Goal: Task Accomplishment & Management: Use online tool/utility

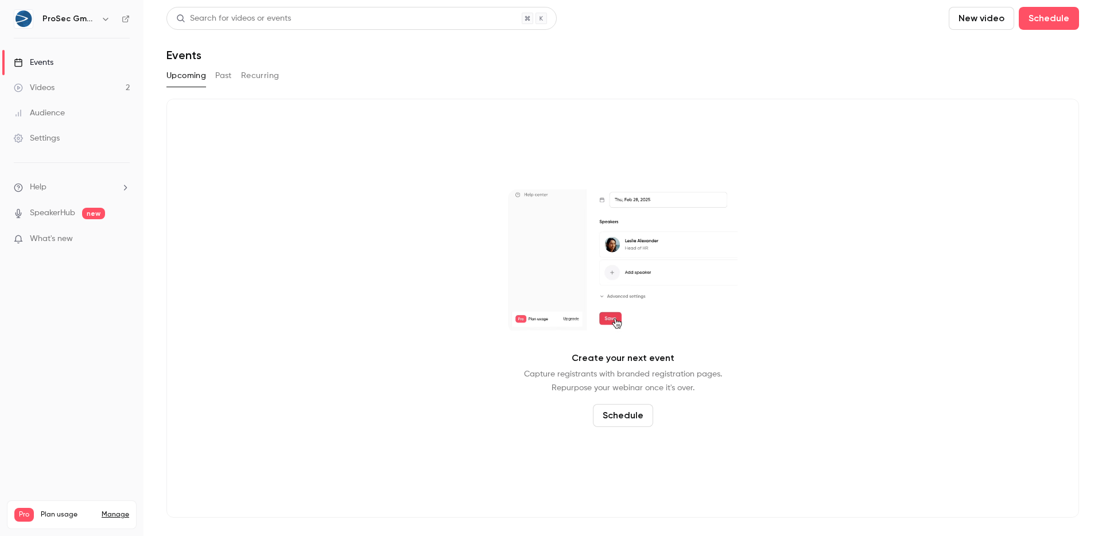
click at [48, 62] on div "Events" at bounding box center [34, 62] width 40 height 11
click at [255, 75] on button "Recurring" at bounding box center [260, 76] width 38 height 18
click at [224, 73] on button "Past" at bounding box center [223, 76] width 17 height 18
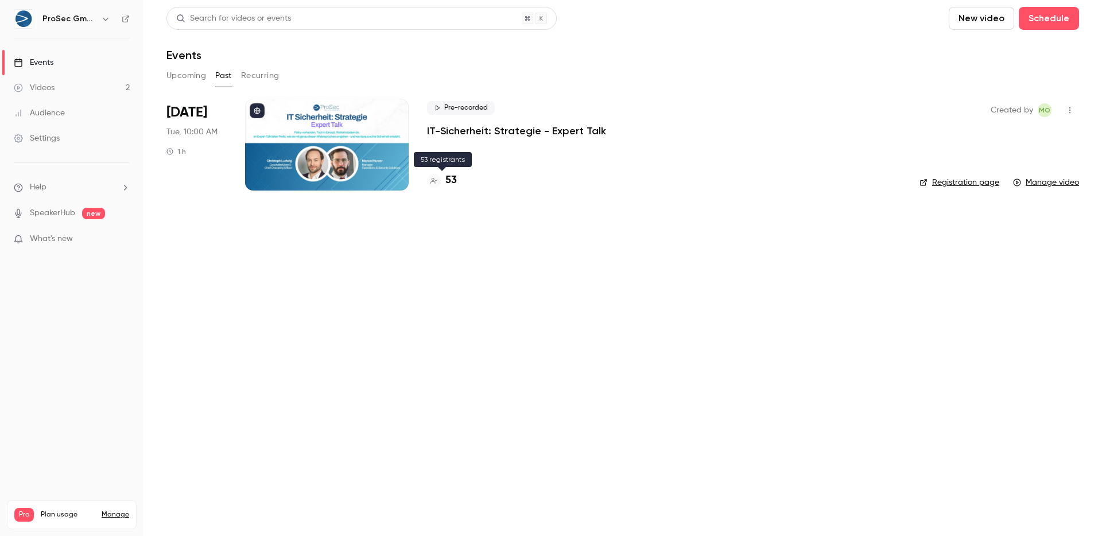
click at [445, 178] on h4 "53" at bounding box center [450, 180] width 11 height 15
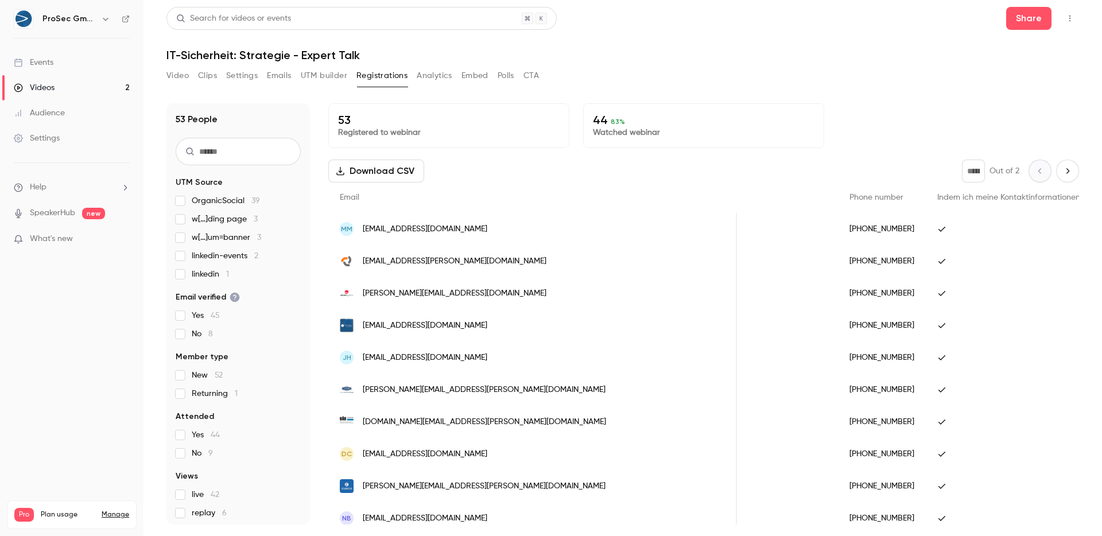
scroll to position [0, 544]
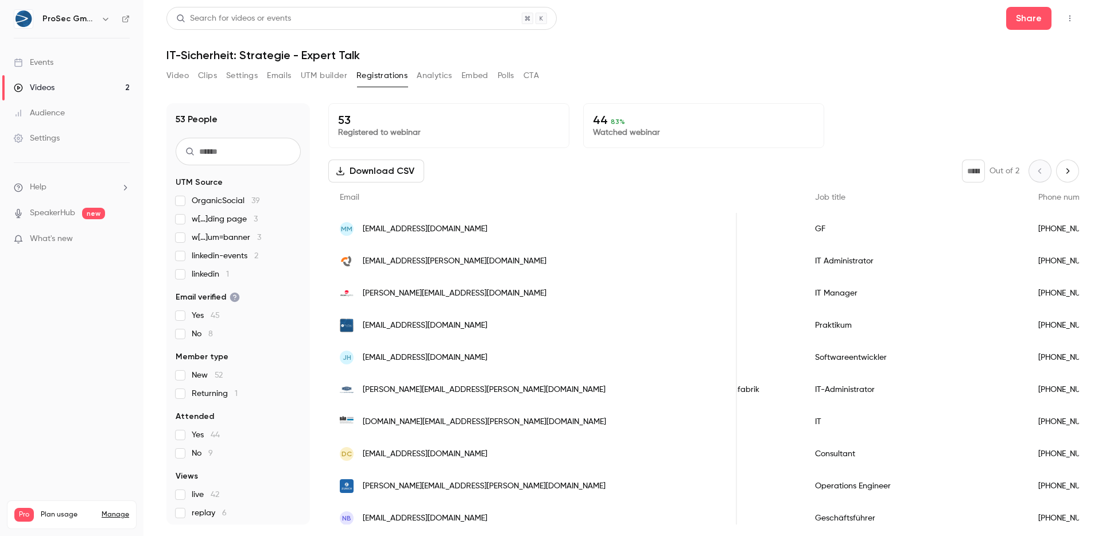
click at [433, 76] on button "Analytics" at bounding box center [435, 76] width 36 height 18
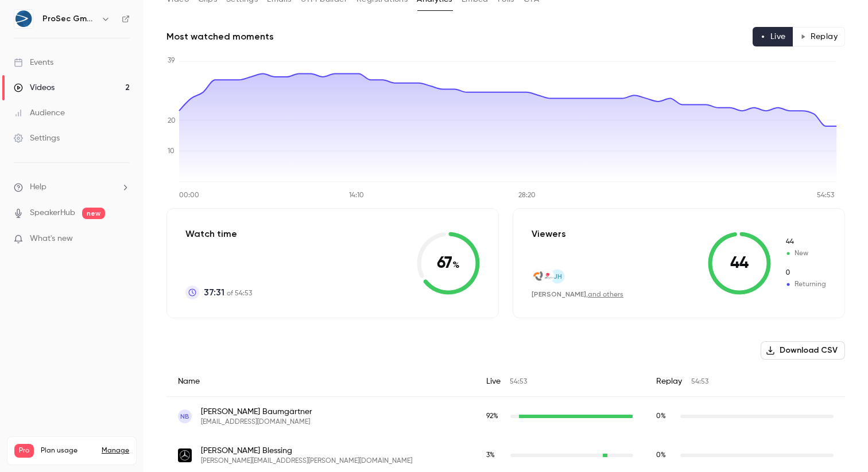
scroll to position [59, 0]
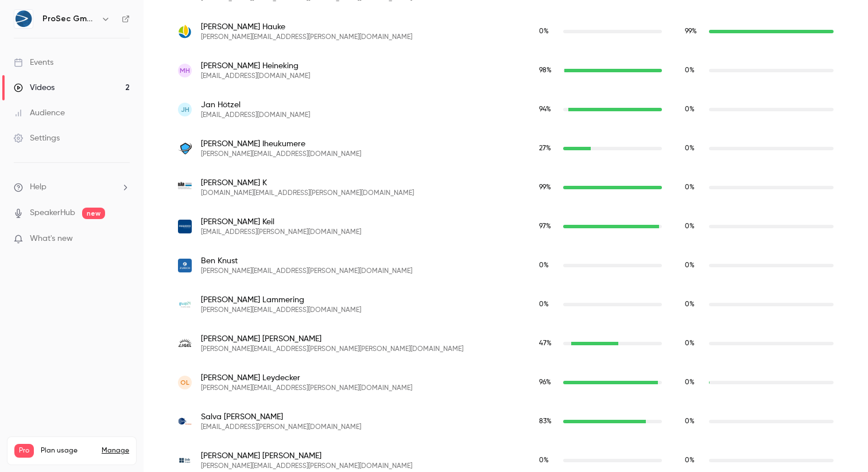
scroll to position [875, 0]
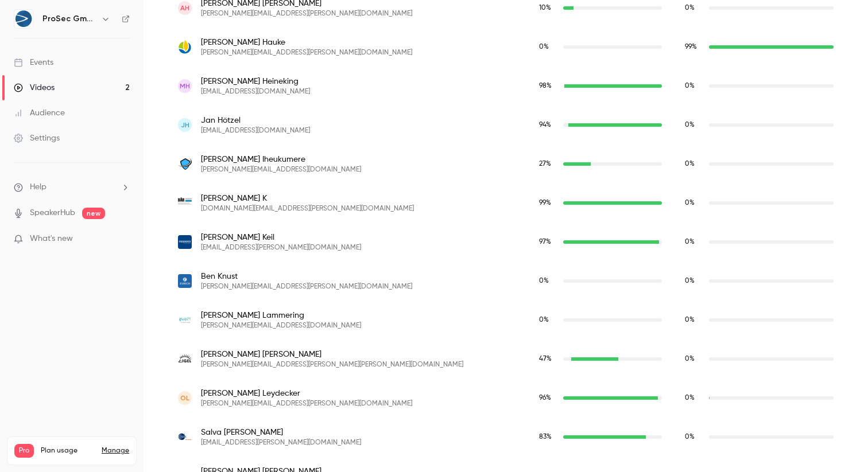
click at [52, 109] on div "Audience" at bounding box center [39, 112] width 51 height 11
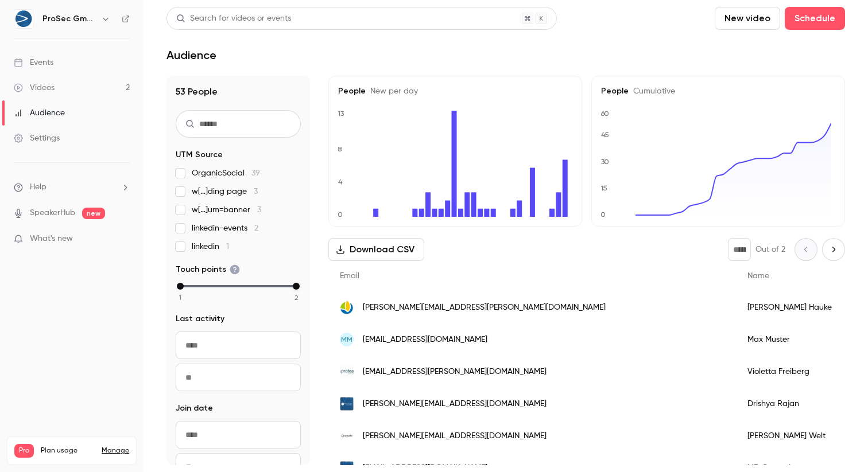
click at [48, 66] on div "Events" at bounding box center [34, 62] width 40 height 11
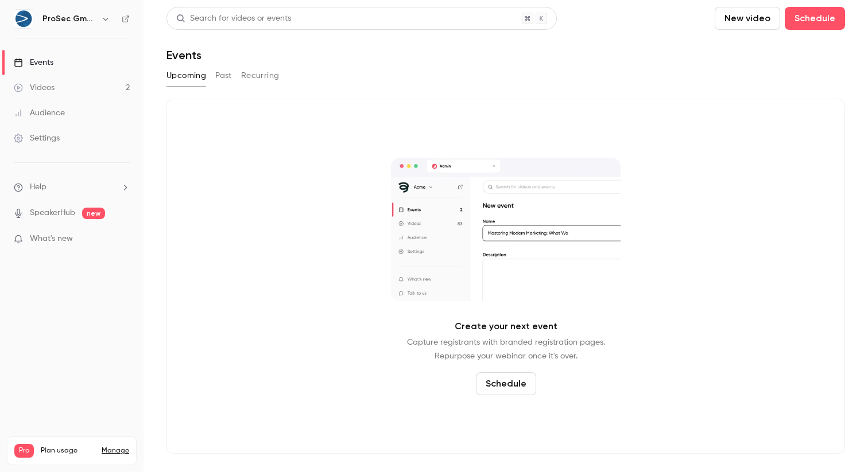
click at [258, 76] on button "Recurring" at bounding box center [260, 76] width 38 height 18
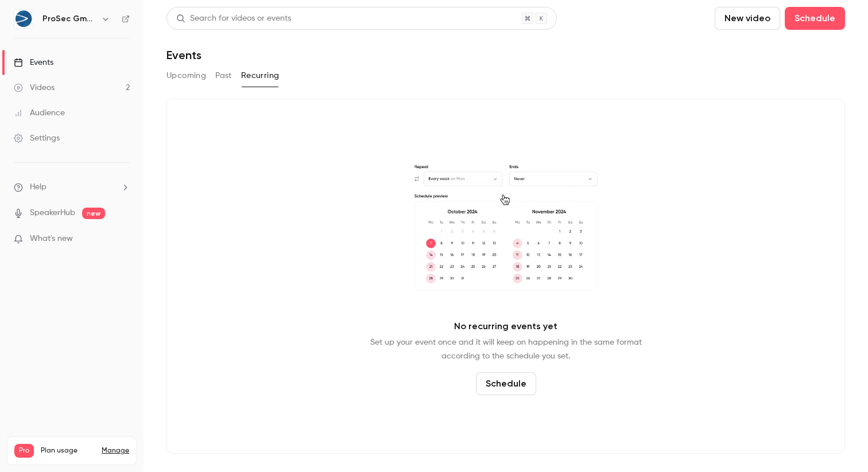
click at [221, 76] on button "Past" at bounding box center [223, 76] width 17 height 18
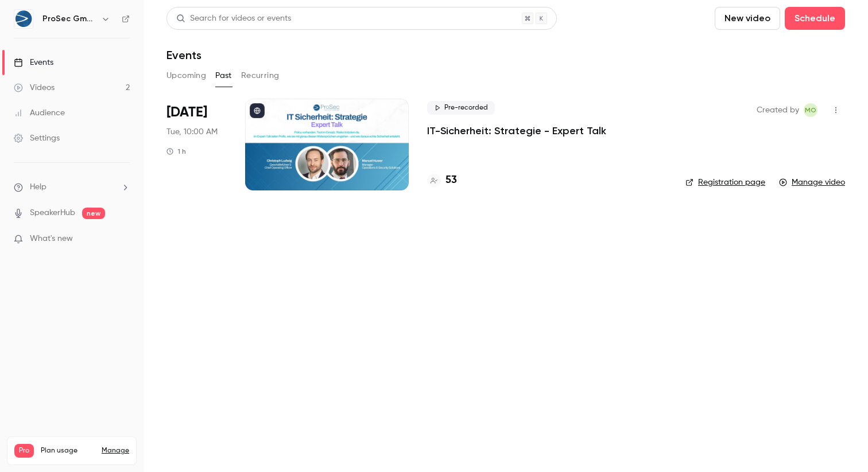
click at [457, 135] on p "IT-Sicherheit: Strategie - Expert Talk" at bounding box center [516, 131] width 179 height 14
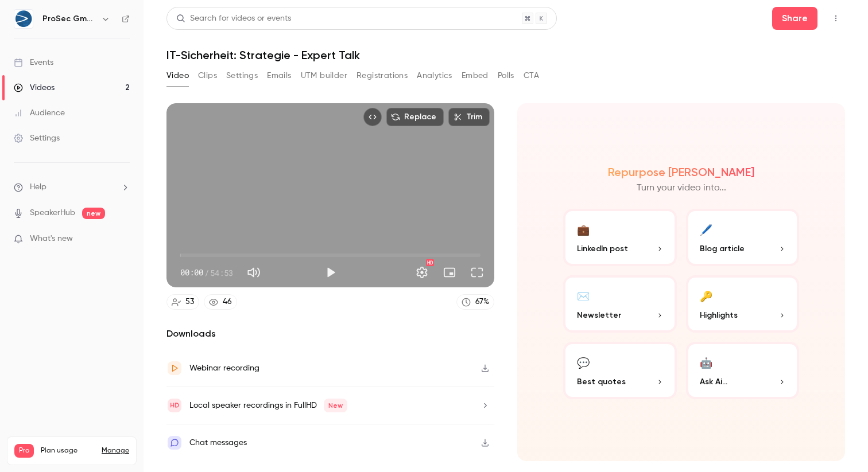
click at [278, 77] on button "Emails" at bounding box center [279, 76] width 24 height 18
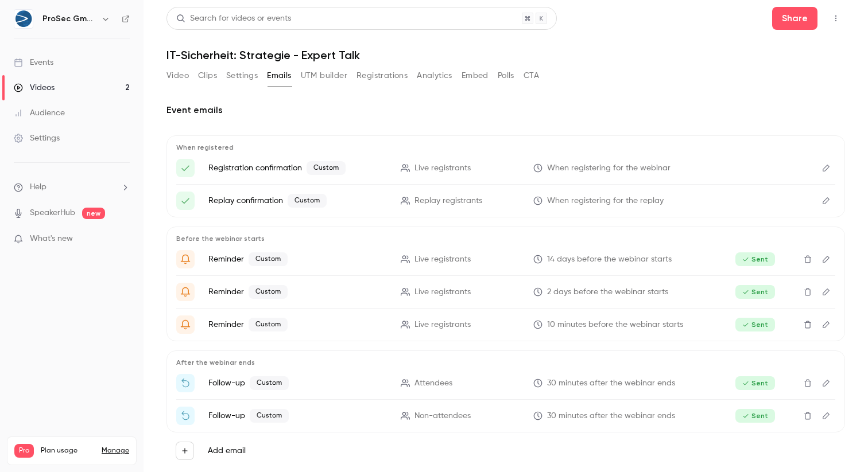
scroll to position [20, 0]
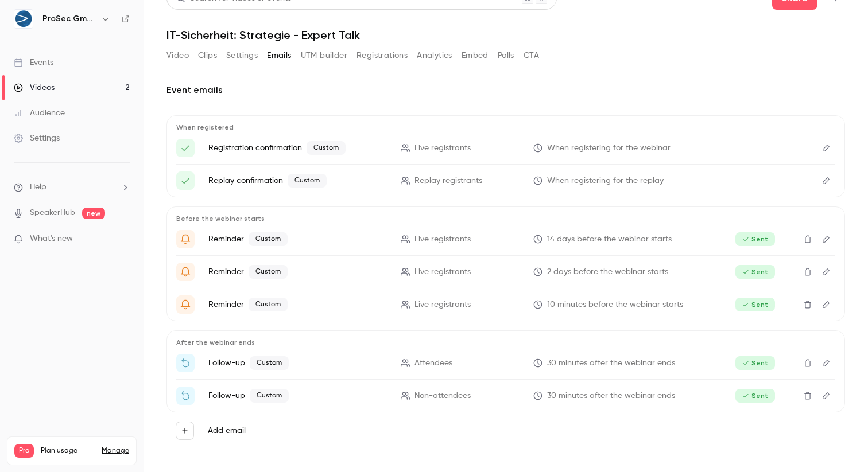
click at [184, 367] on icon "Und jetzt? Ihre nächsten Schritte nach dem {{ event_name }}" at bounding box center [185, 363] width 10 height 10
click at [217, 356] on p "Follow-up Custom" at bounding box center [297, 363] width 178 height 14
click at [258, 356] on span "Custom" at bounding box center [269, 363] width 39 height 14
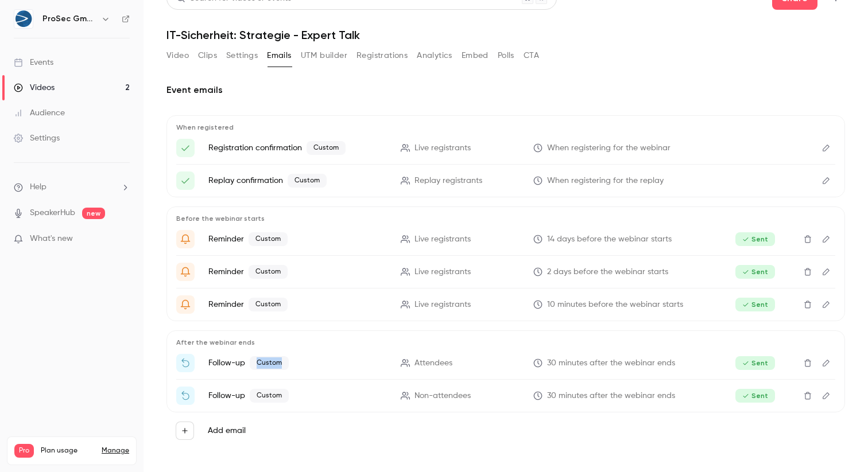
scroll to position [0, 0]
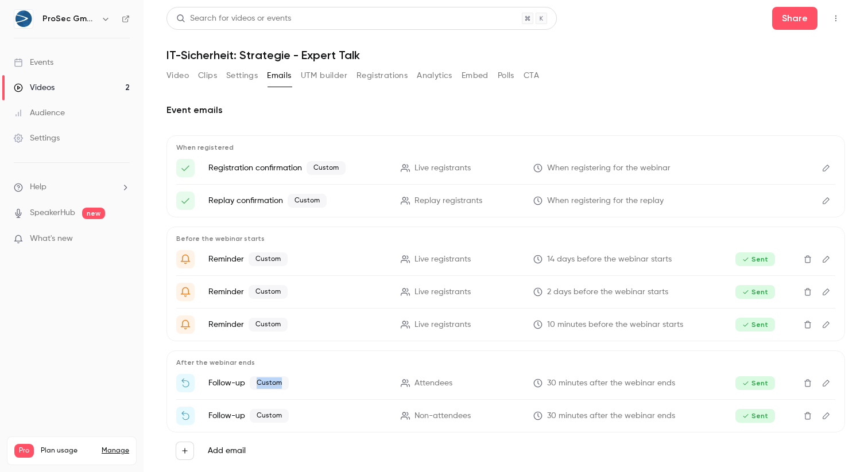
click at [831, 18] on icon "Top Bar Actions" at bounding box center [835, 18] width 9 height 8
click at [640, 103] on div at bounding box center [434, 236] width 868 height 472
click at [262, 381] on span "Custom" at bounding box center [269, 383] width 39 height 14
click at [228, 383] on p "Follow-up Custom" at bounding box center [297, 383] width 178 height 14
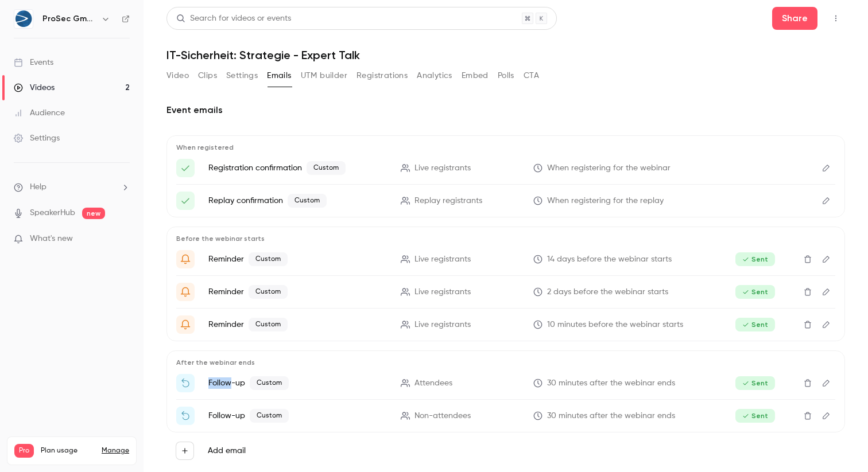
click at [228, 383] on p "Follow-up Custom" at bounding box center [297, 383] width 178 height 14
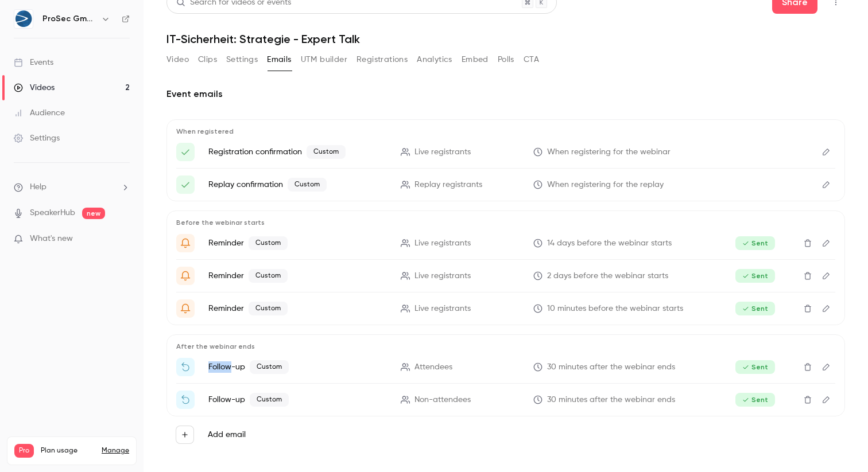
scroll to position [20, 0]
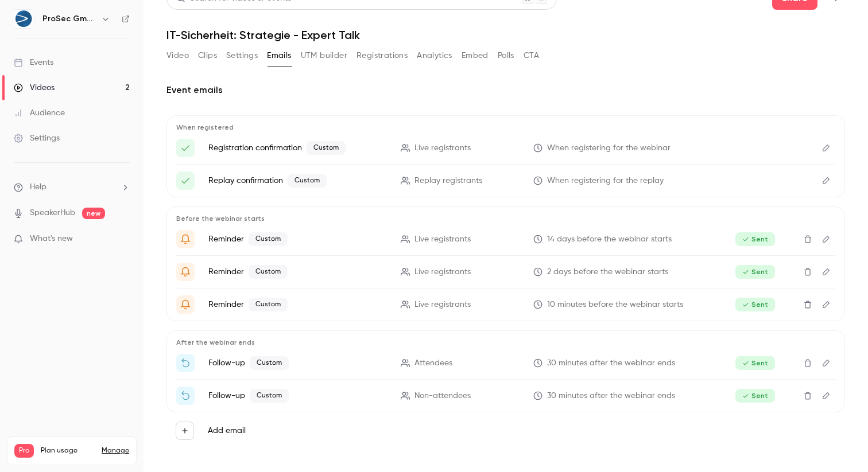
click at [222, 360] on p "Follow-up Custom" at bounding box center [297, 363] width 178 height 14
click at [754, 366] on span "Sent" at bounding box center [755, 363] width 40 height 14
click at [817, 366] on button "Edit" at bounding box center [826, 363] width 18 height 18
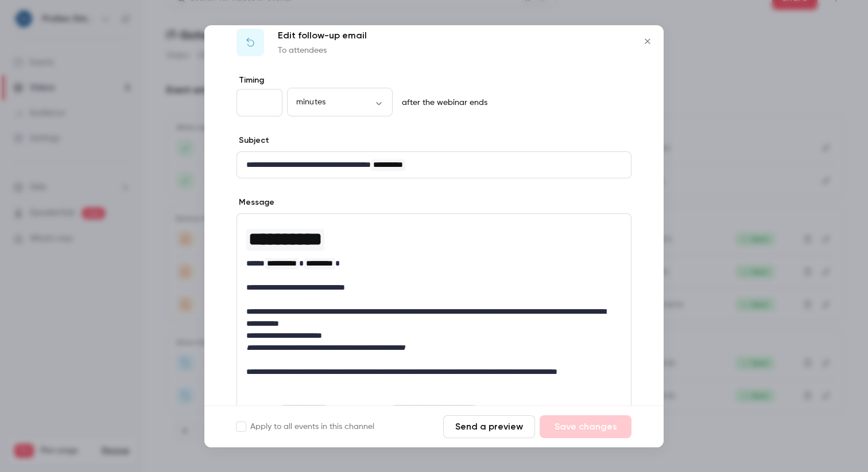
scroll to position [0, 0]
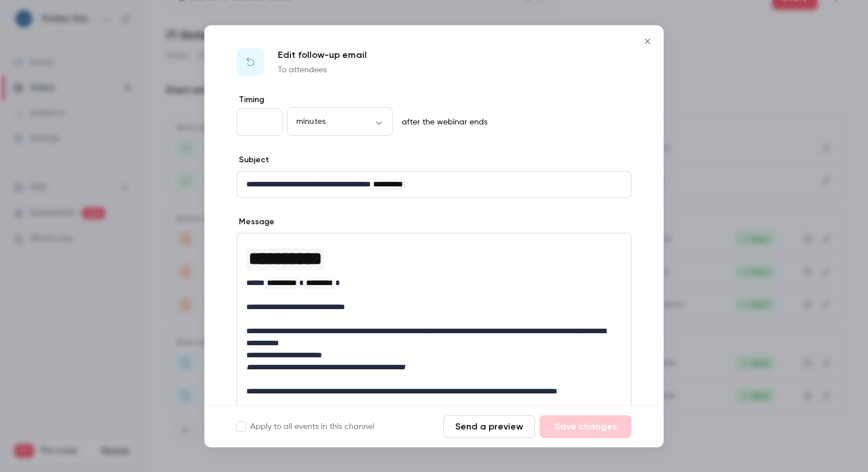
click at [650, 41] on icon "Close" at bounding box center [647, 41] width 14 height 9
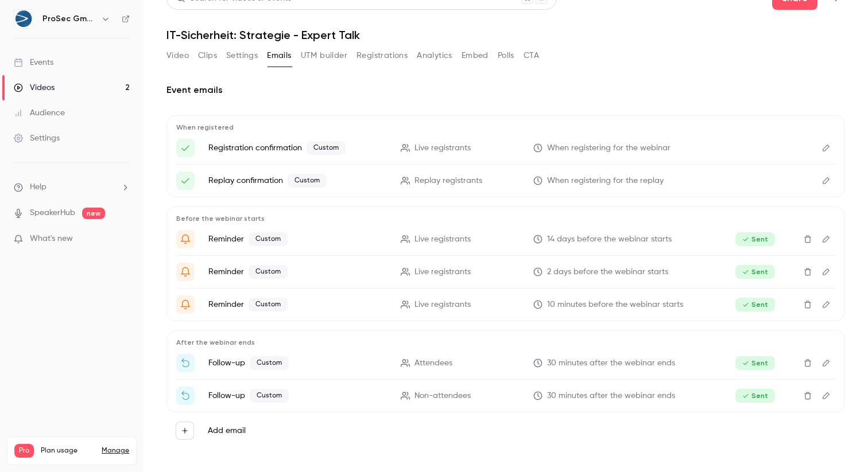
click at [379, 57] on button "Registrations" at bounding box center [381, 55] width 51 height 18
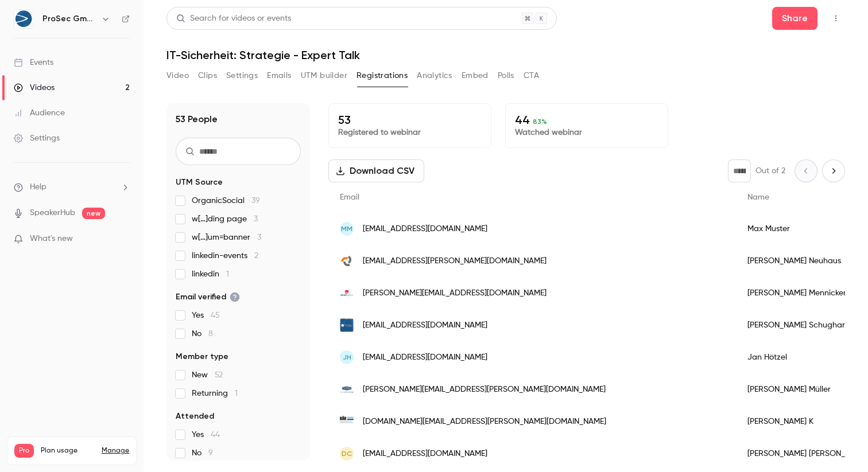
click at [474, 75] on button "Embed" at bounding box center [474, 76] width 27 height 18
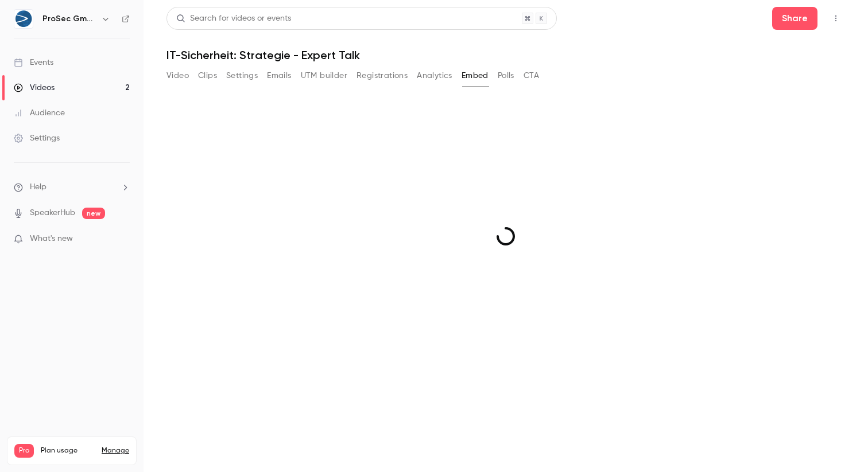
click at [424, 73] on button "Analytics" at bounding box center [435, 76] width 36 height 18
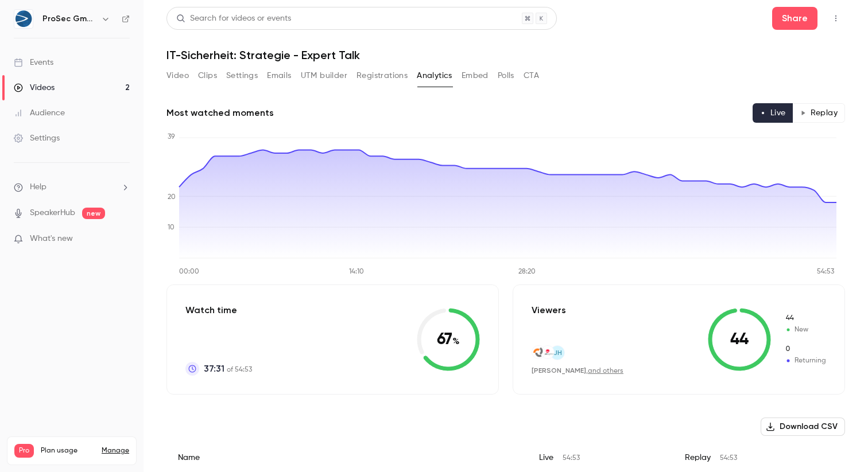
click at [288, 80] on button "Emails" at bounding box center [279, 76] width 24 height 18
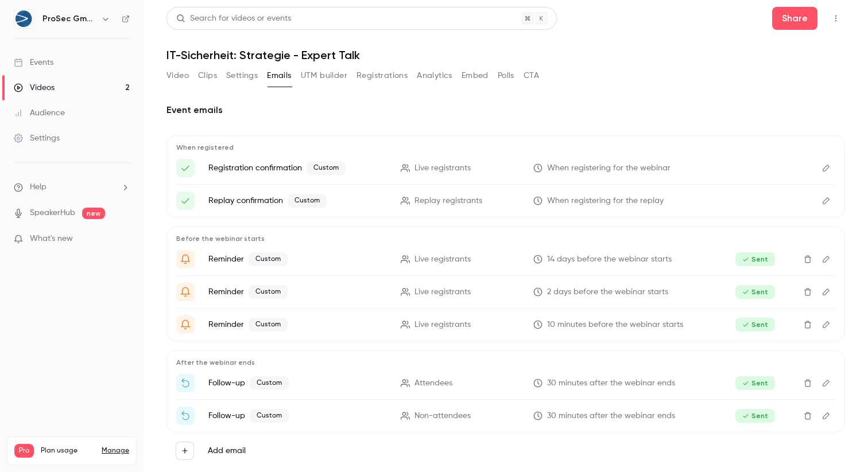
scroll to position [20, 0]
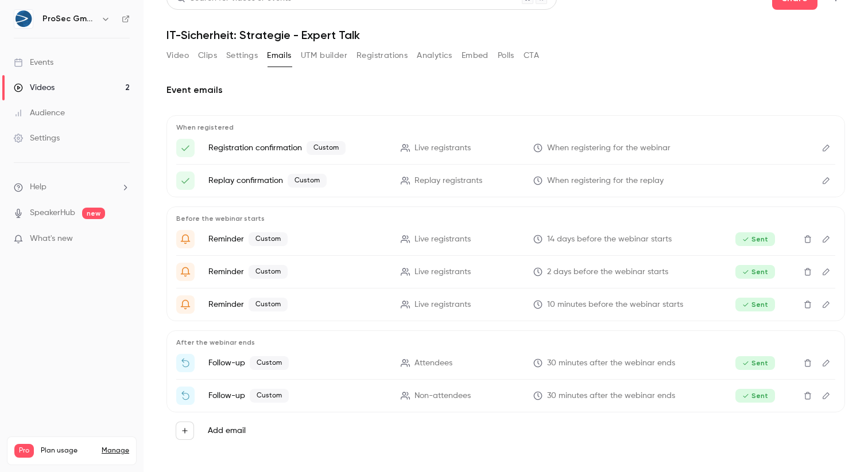
click at [821, 363] on icon "Edit" at bounding box center [825, 363] width 9 height 8
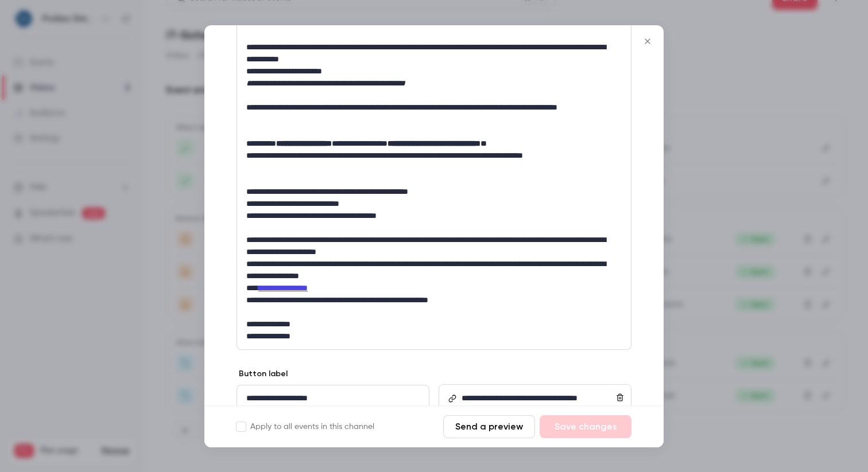
scroll to position [286, 0]
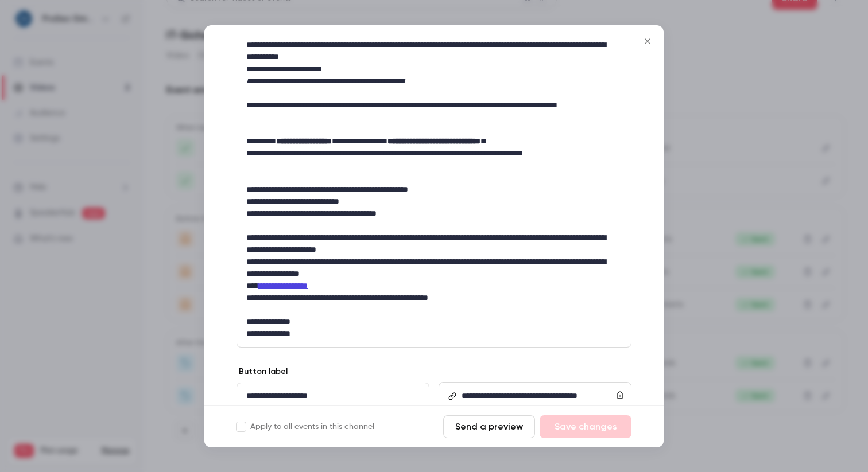
click at [293, 285] on link "**********" at bounding box center [282, 286] width 49 height 8
click at [308, 288] on link "**********" at bounding box center [282, 286] width 49 height 8
click at [321, 288] on div "**********" at bounding box center [434, 147] width 394 height 400
drag, startPoint x: 260, startPoint y: 283, endPoint x: 332, endPoint y: 284, distance: 71.7
click at [332, 284] on p "**********" at bounding box center [429, 286] width 367 height 12
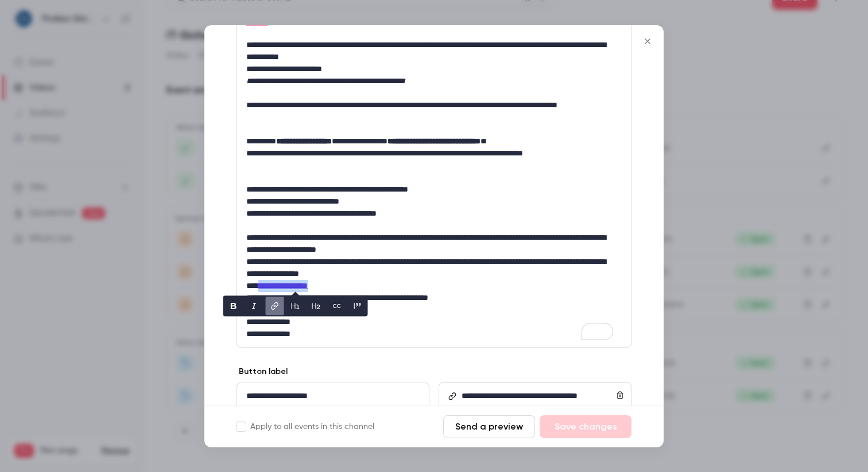
copy link "**********"
click at [324, 259] on p "**********" at bounding box center [429, 268] width 367 height 24
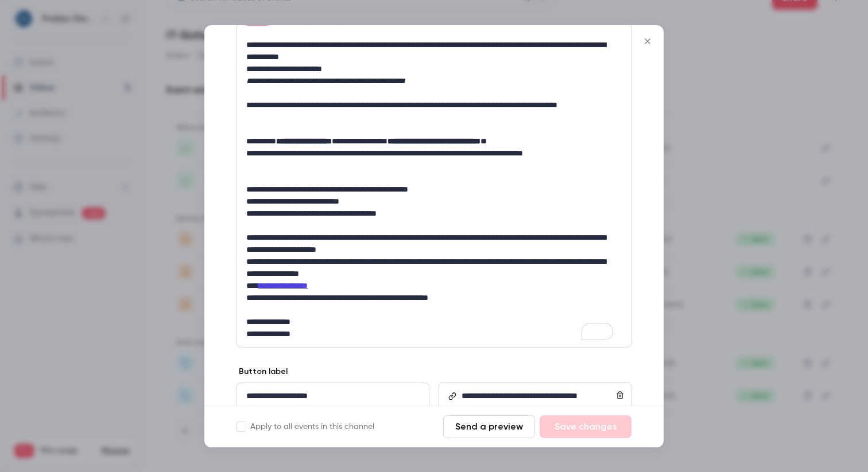
click at [279, 286] on p "**********" at bounding box center [429, 286] width 367 height 12
click at [282, 282] on link "**********" at bounding box center [282, 286] width 49 height 8
click at [262, 303] on icon "link" at bounding box center [258, 306] width 9 height 8
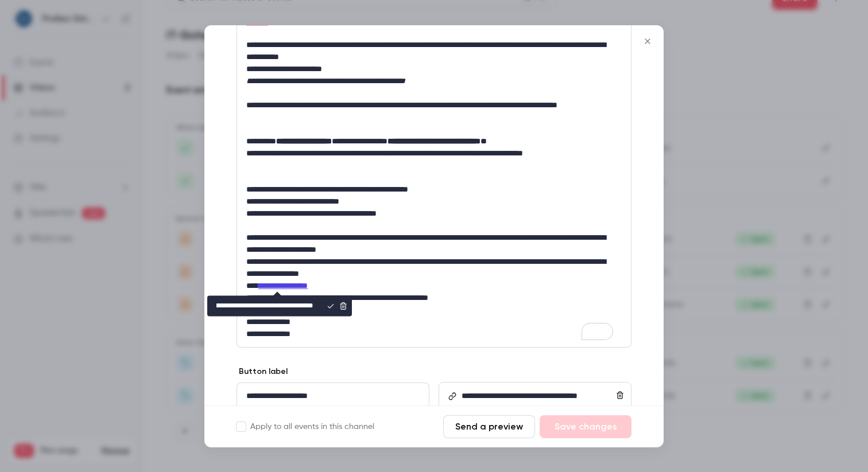
click at [269, 302] on input "**********" at bounding box center [264, 306] width 115 height 21
